Goal: Transaction & Acquisition: Purchase product/service

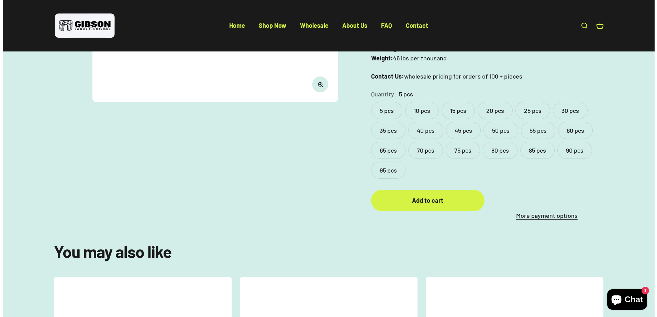
scroll to position [206, 0]
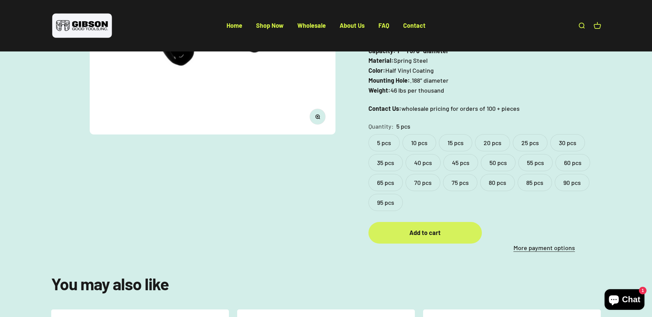
click at [435, 228] on div "Add to cart" at bounding box center [425, 233] width 86 height 10
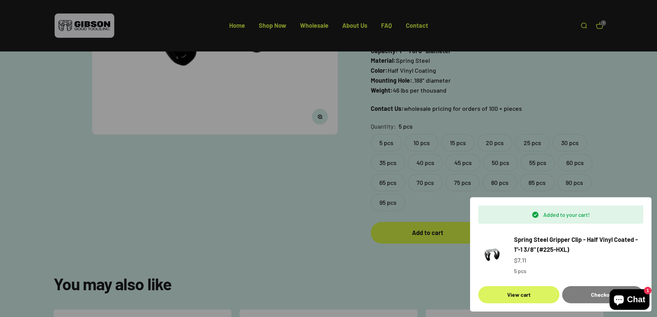
click at [518, 297] on link "View cart" at bounding box center [518, 295] width 81 height 17
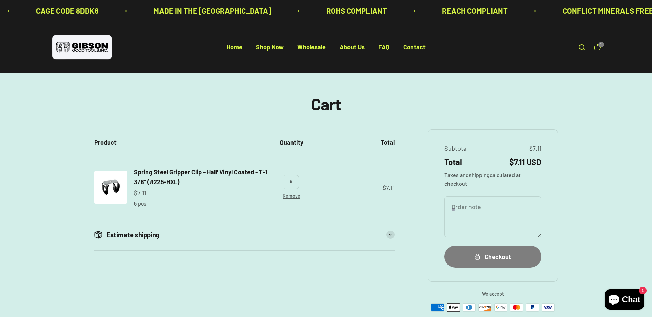
click at [467, 206] on textarea "Order note" at bounding box center [492, 216] width 97 height 41
click at [508, 209] on textarea "Order note" at bounding box center [492, 216] width 97 height 41
type textarea "********"
drag, startPoint x: 512, startPoint y: 256, endPoint x: 499, endPoint y: 231, distance: 27.7
click at [510, 256] on div "Checkout" at bounding box center [492, 257] width 69 height 10
